Goal: Transaction & Acquisition: Book appointment/travel/reservation

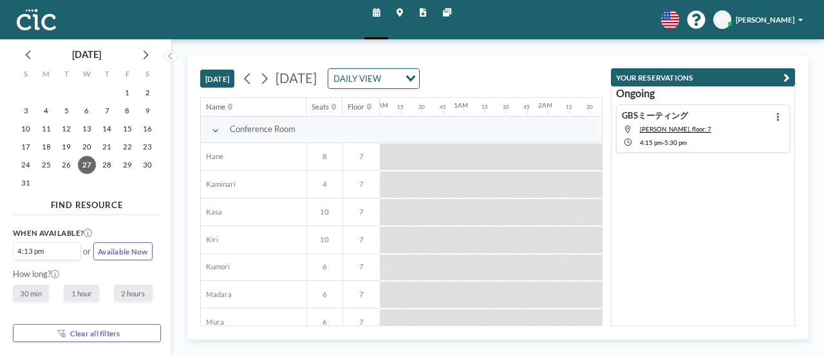
scroll to position [565, 1345]
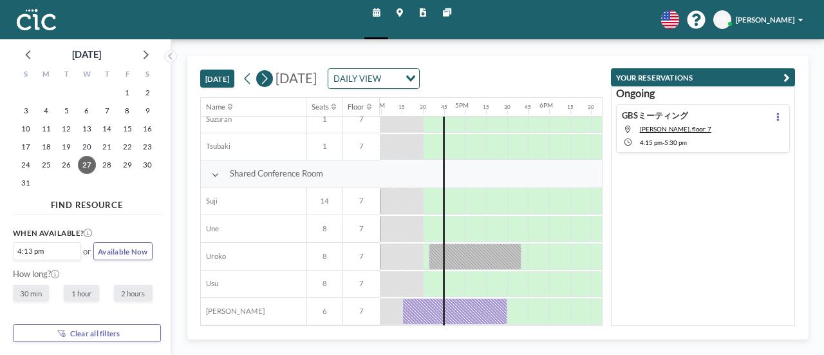
click at [271, 77] on button at bounding box center [264, 78] width 17 height 17
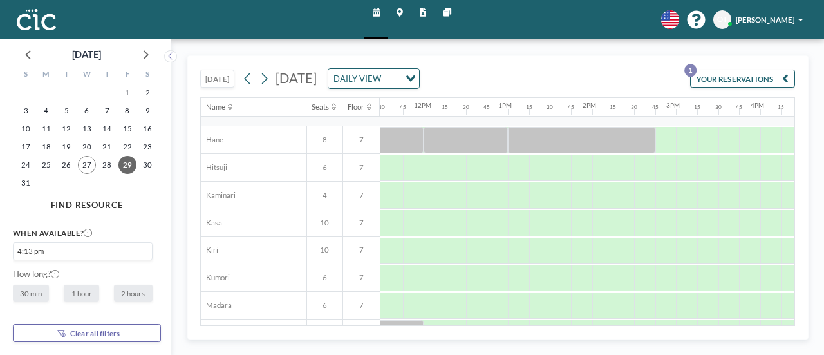
scroll to position [0, 965]
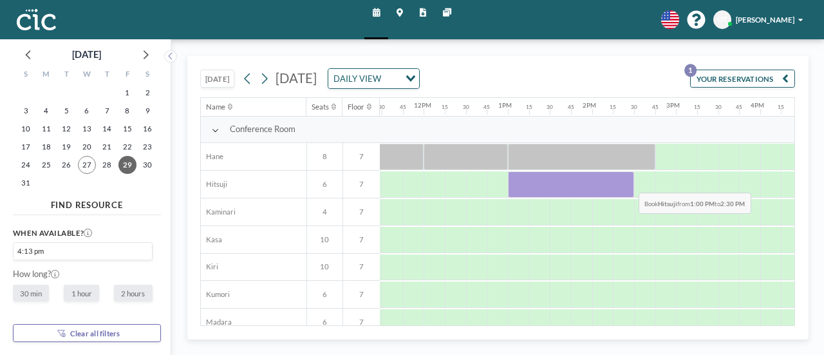
drag, startPoint x: 509, startPoint y: 176, endPoint x: 629, endPoint y: 182, distance: 120.6
click at [629, 182] on div at bounding box center [571, 184] width 126 height 26
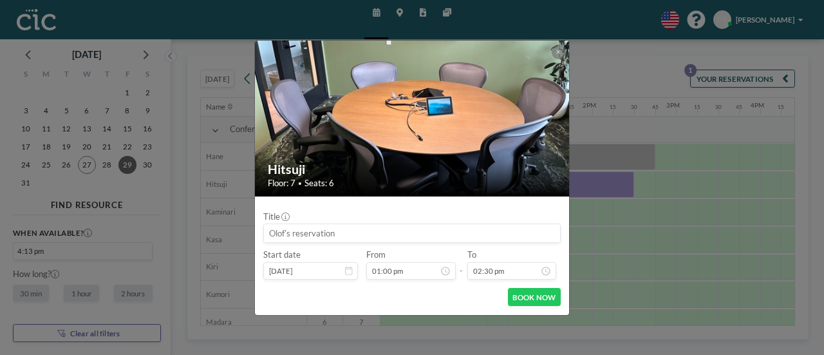
click at [356, 242] on div at bounding box center [412, 232] width 298 height 19
click at [328, 230] on input at bounding box center [412, 233] width 296 height 18
type input "F"
type input "[GEOGRAPHIC_DATA]ｘ"
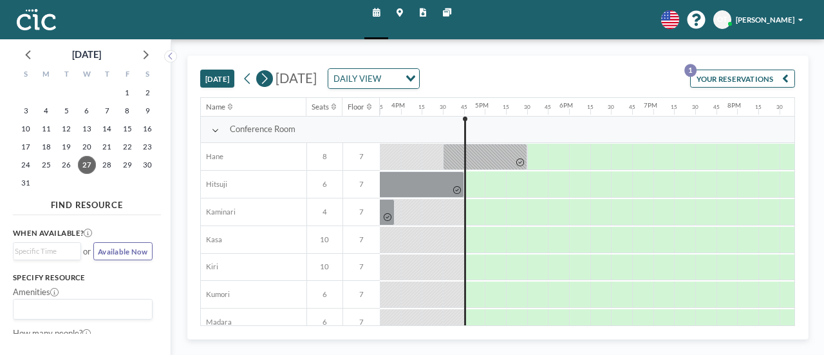
click at [269, 77] on icon at bounding box center [265, 78] width 10 height 15
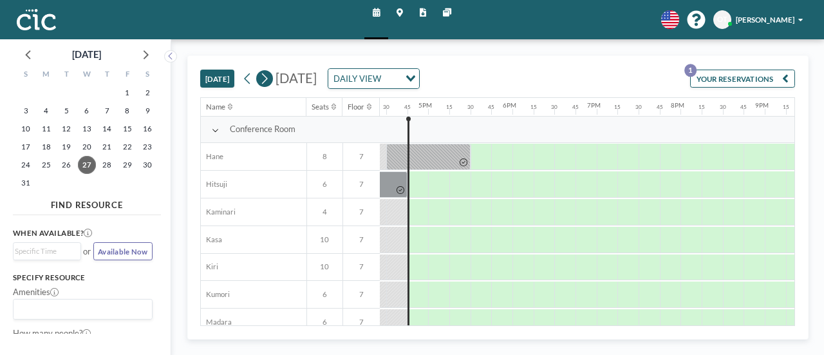
click at [269, 77] on icon at bounding box center [265, 78] width 10 height 15
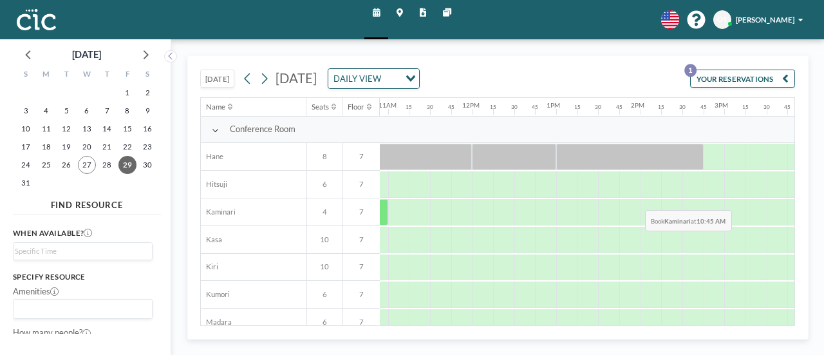
scroll to position [0, 918]
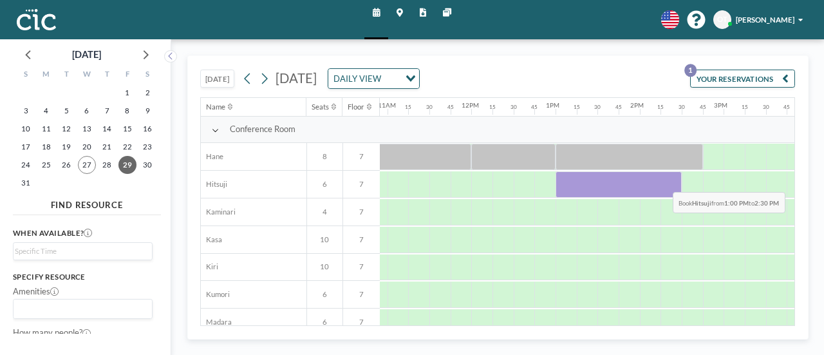
drag, startPoint x: 565, startPoint y: 190, endPoint x: 663, endPoint y: 181, distance: 98.3
click at [663, 181] on div at bounding box center [619, 184] width 126 height 26
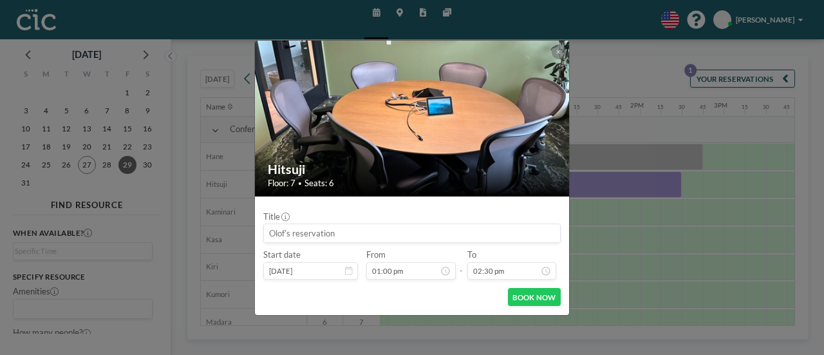
click at [374, 237] on input at bounding box center [412, 233] width 296 height 18
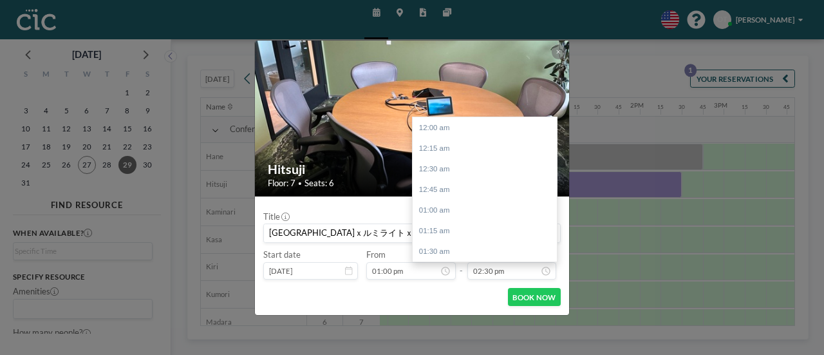
scroll to position [1196, 0]
type input "福岡市ｘルミライトｘＧＢＳ"
click at [561, 50] on icon at bounding box center [558, 52] width 5 height 6
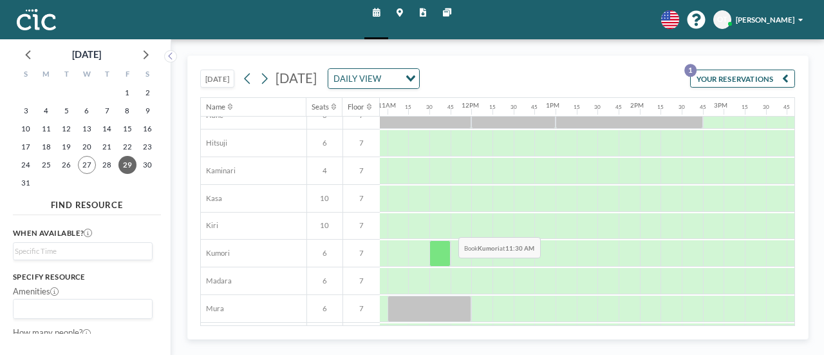
scroll to position [40, 918]
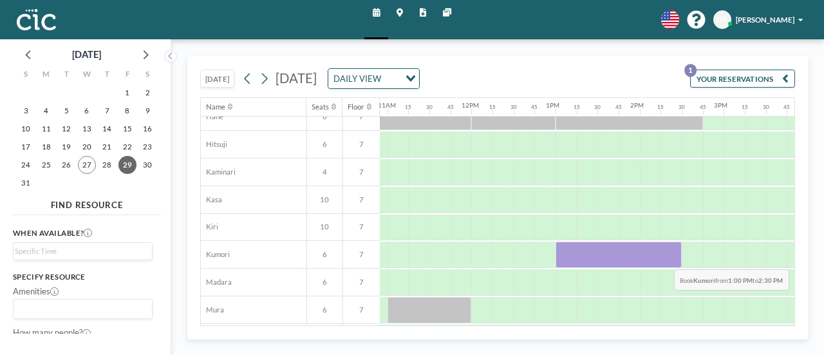
drag, startPoint x: 573, startPoint y: 248, endPoint x: 665, endPoint y: 258, distance: 92.0
click at [665, 258] on div at bounding box center [619, 255] width 126 height 26
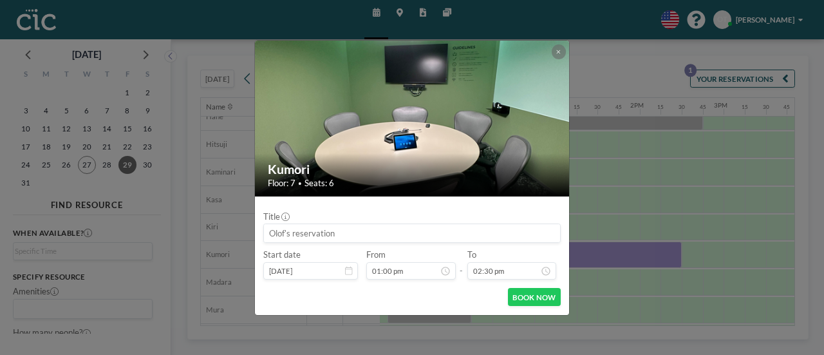
click at [443, 235] on input at bounding box center [412, 233] width 296 height 18
type input "福岡市ｘルミライトｘＧＢＳ"
click at [520, 296] on button "BOOK NOW" at bounding box center [534, 297] width 53 height 18
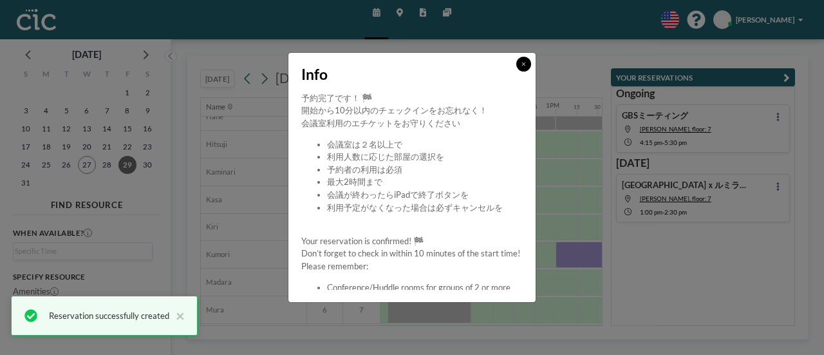
click at [524, 66] on icon at bounding box center [524, 64] width 5 height 6
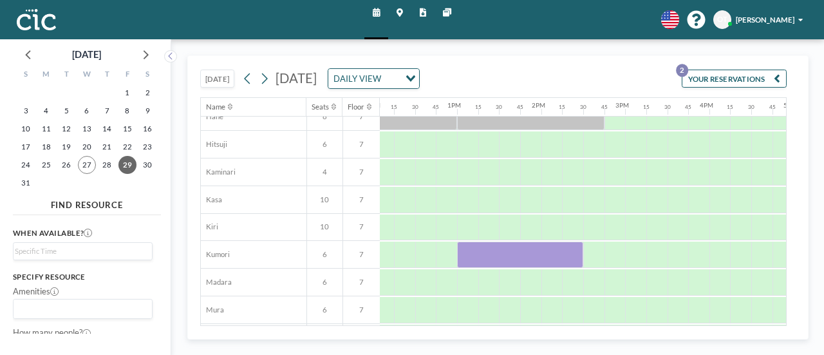
scroll to position [40, 1021]
